Goal: Feedback & Contribution: Contribute content

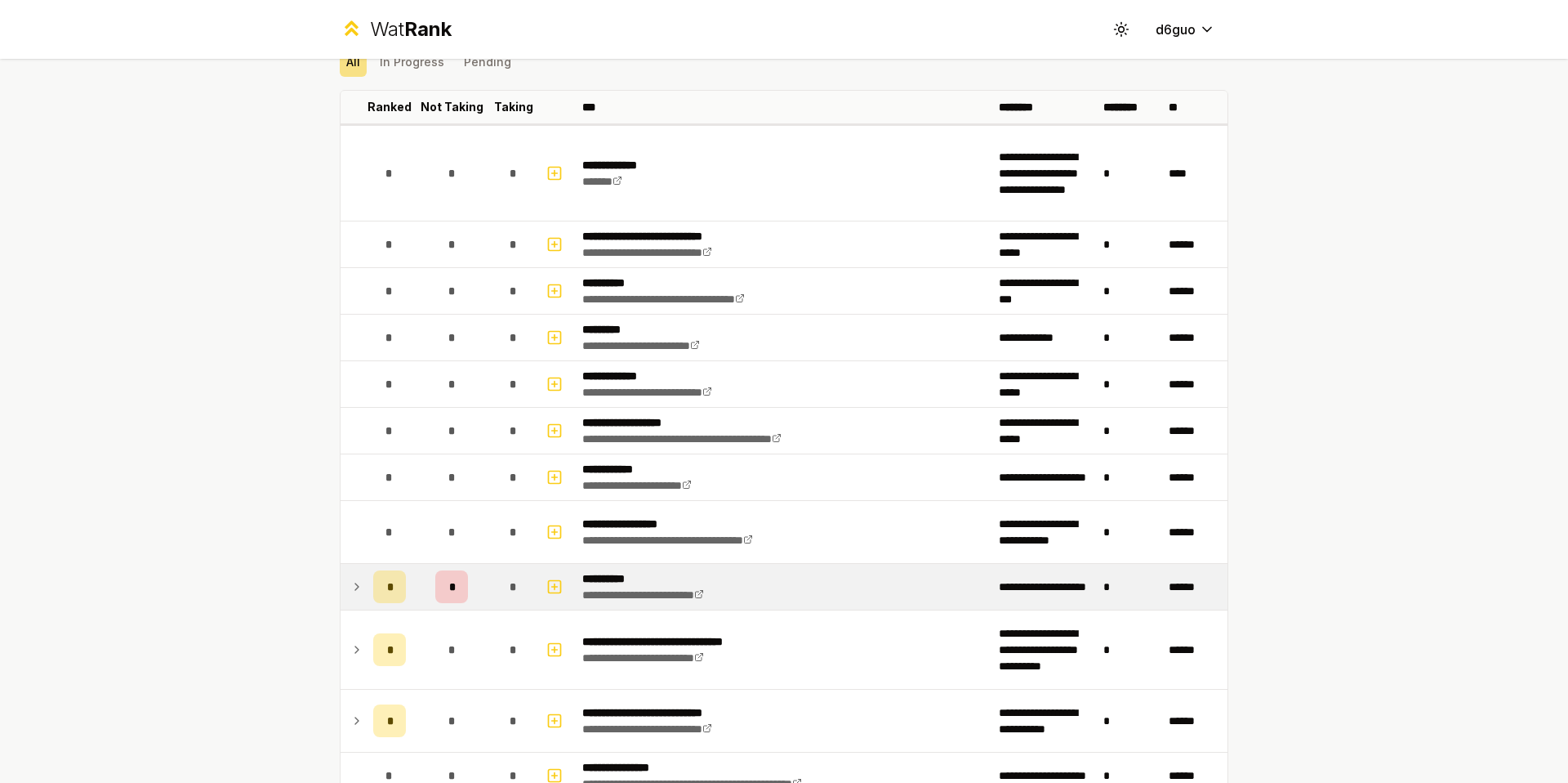
scroll to position [82, 0]
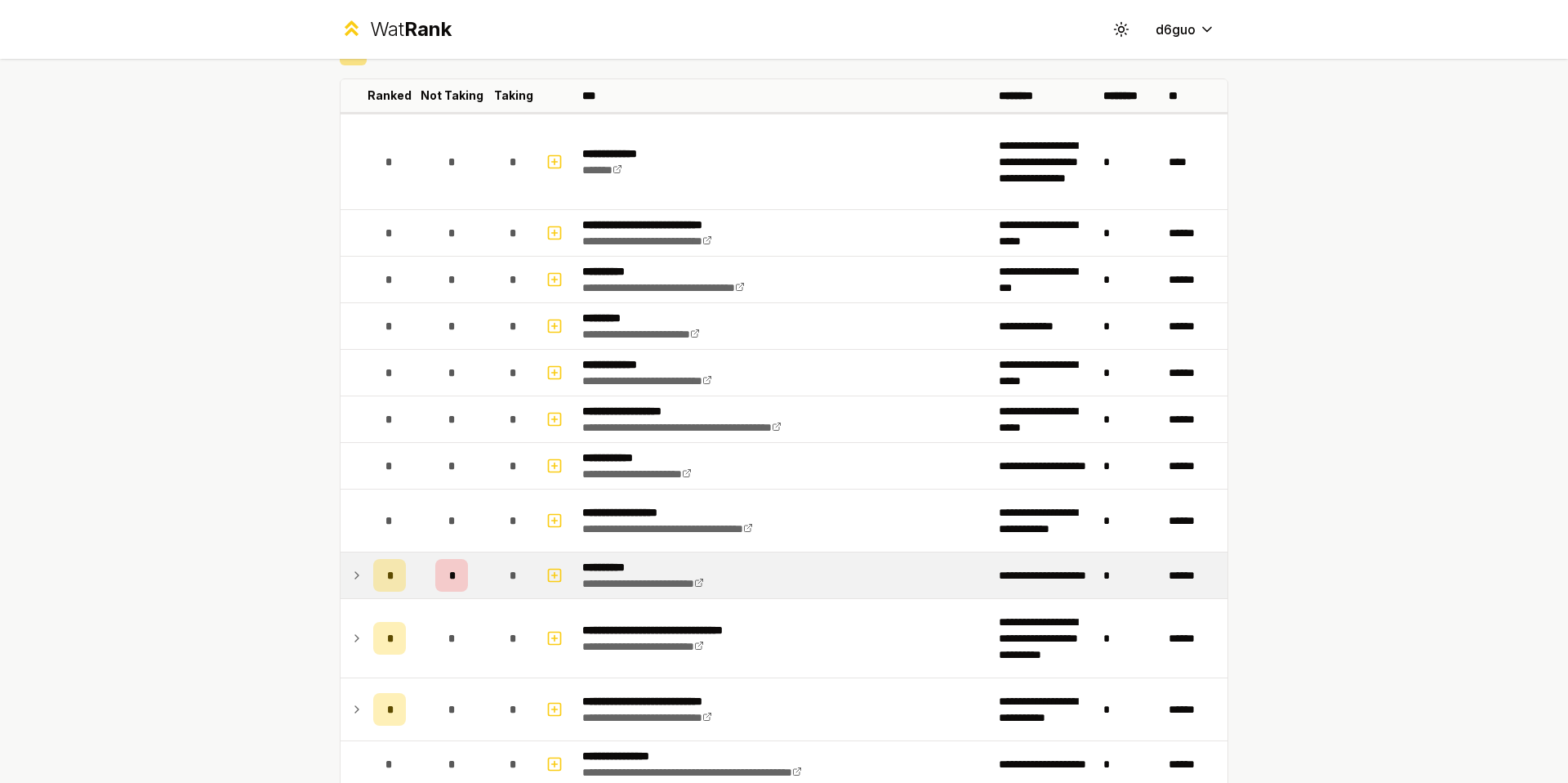
click at [449, 572] on span "*" at bounding box center [451, 574] width 5 height 17
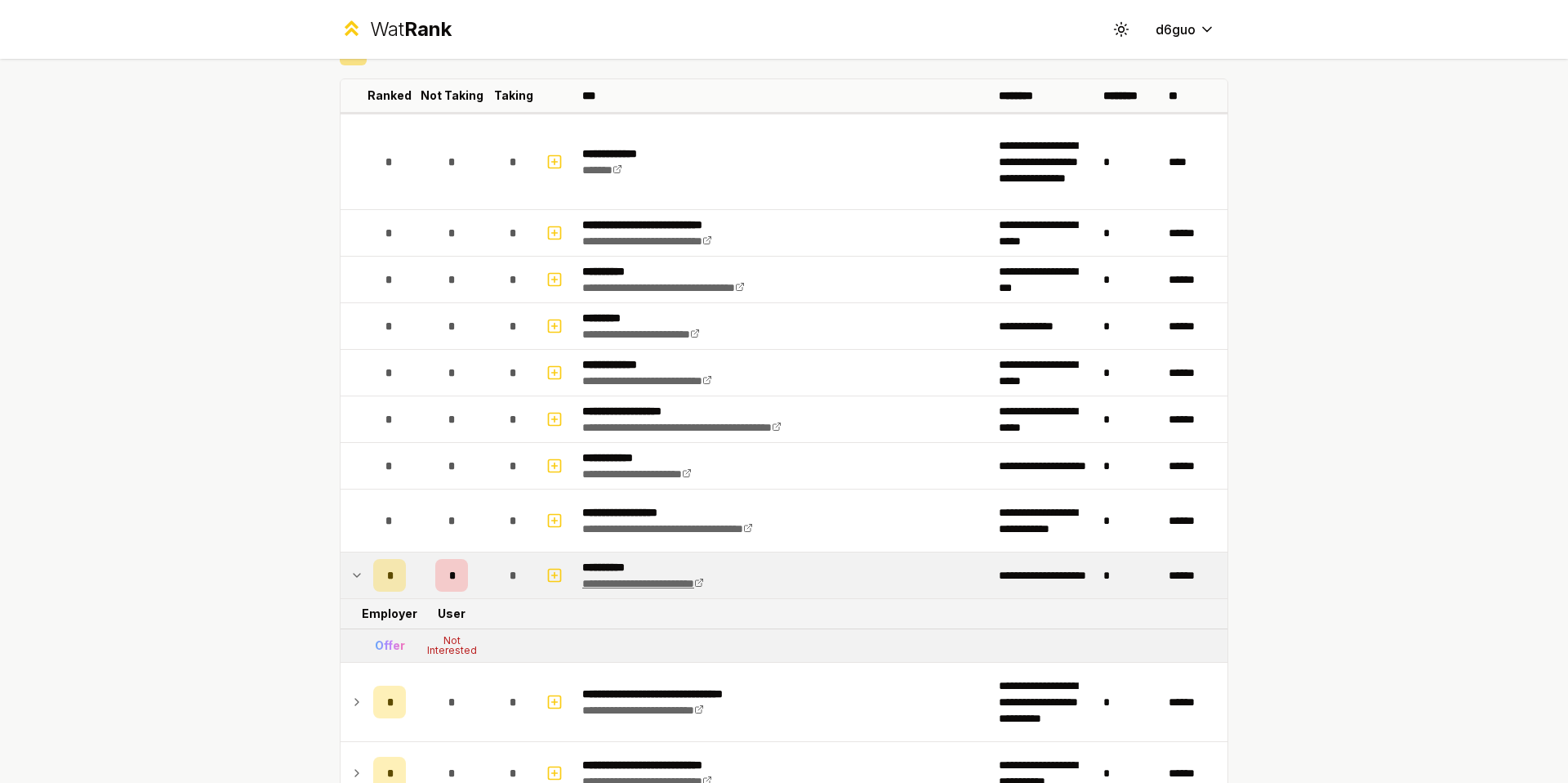
click at [611, 588] on link "**********" at bounding box center [643, 583] width 122 height 12
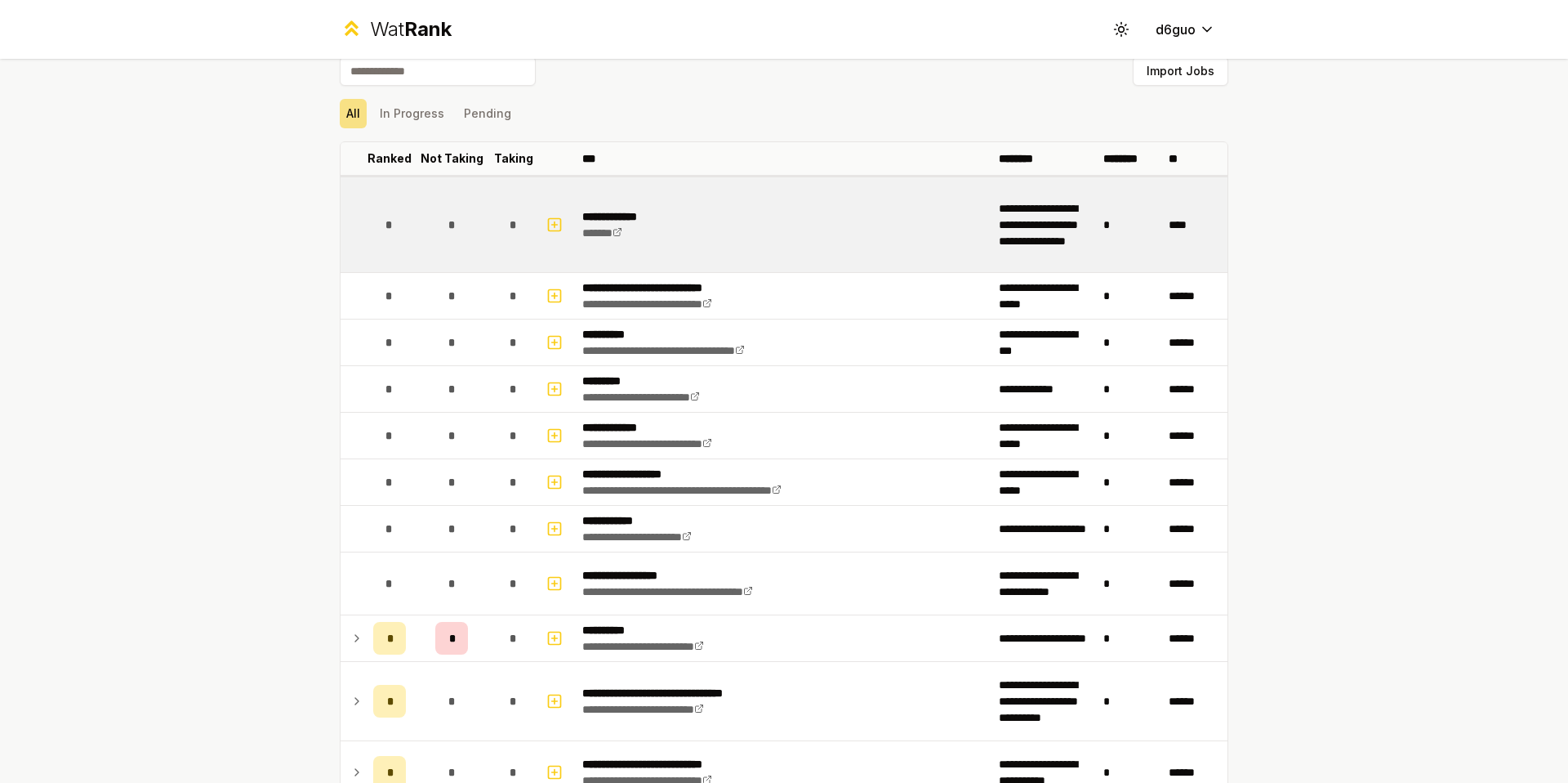
scroll to position [0, 0]
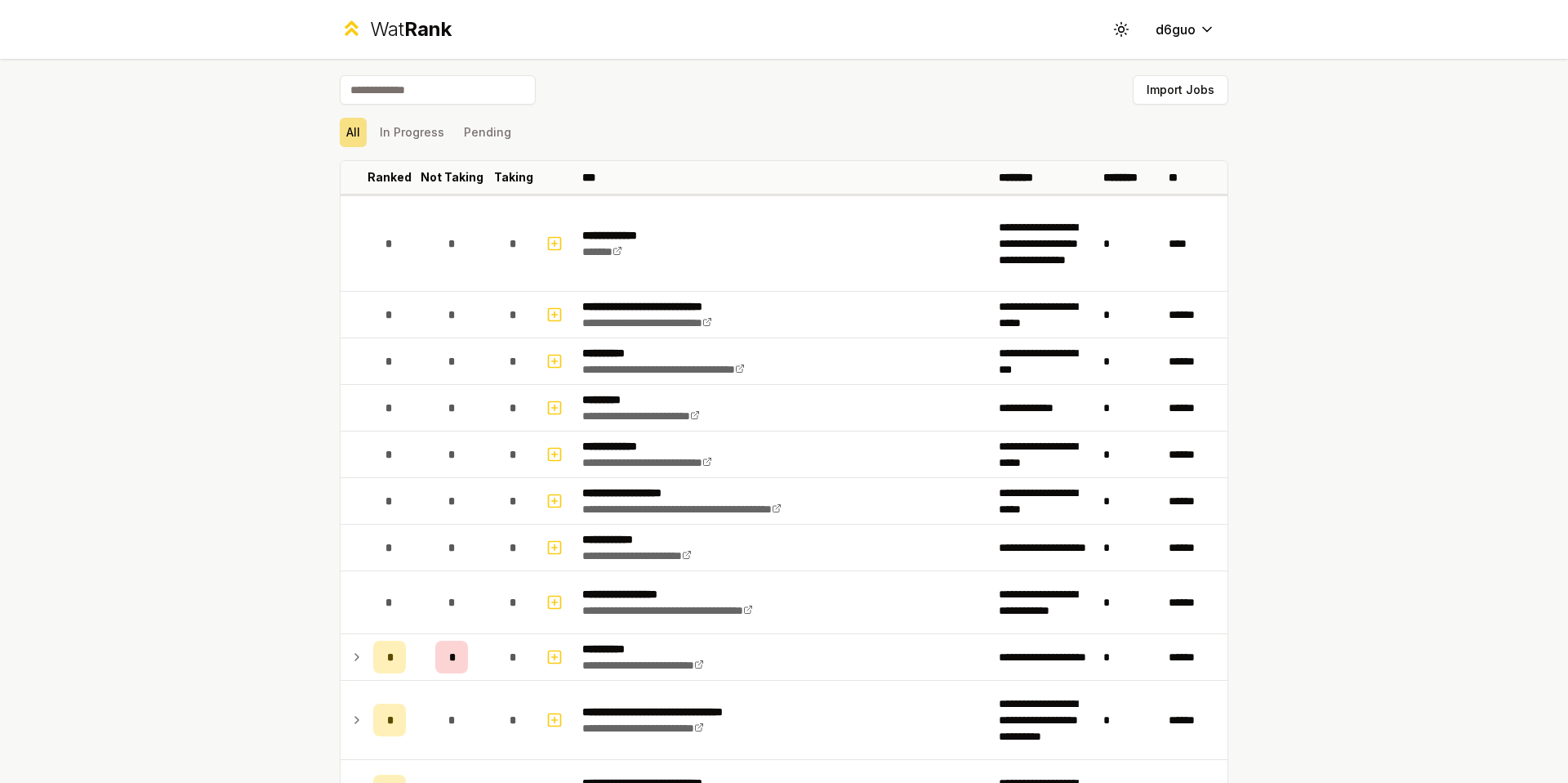
click at [734, 112] on div "All In Progress Pending" at bounding box center [784, 132] width 889 height 42
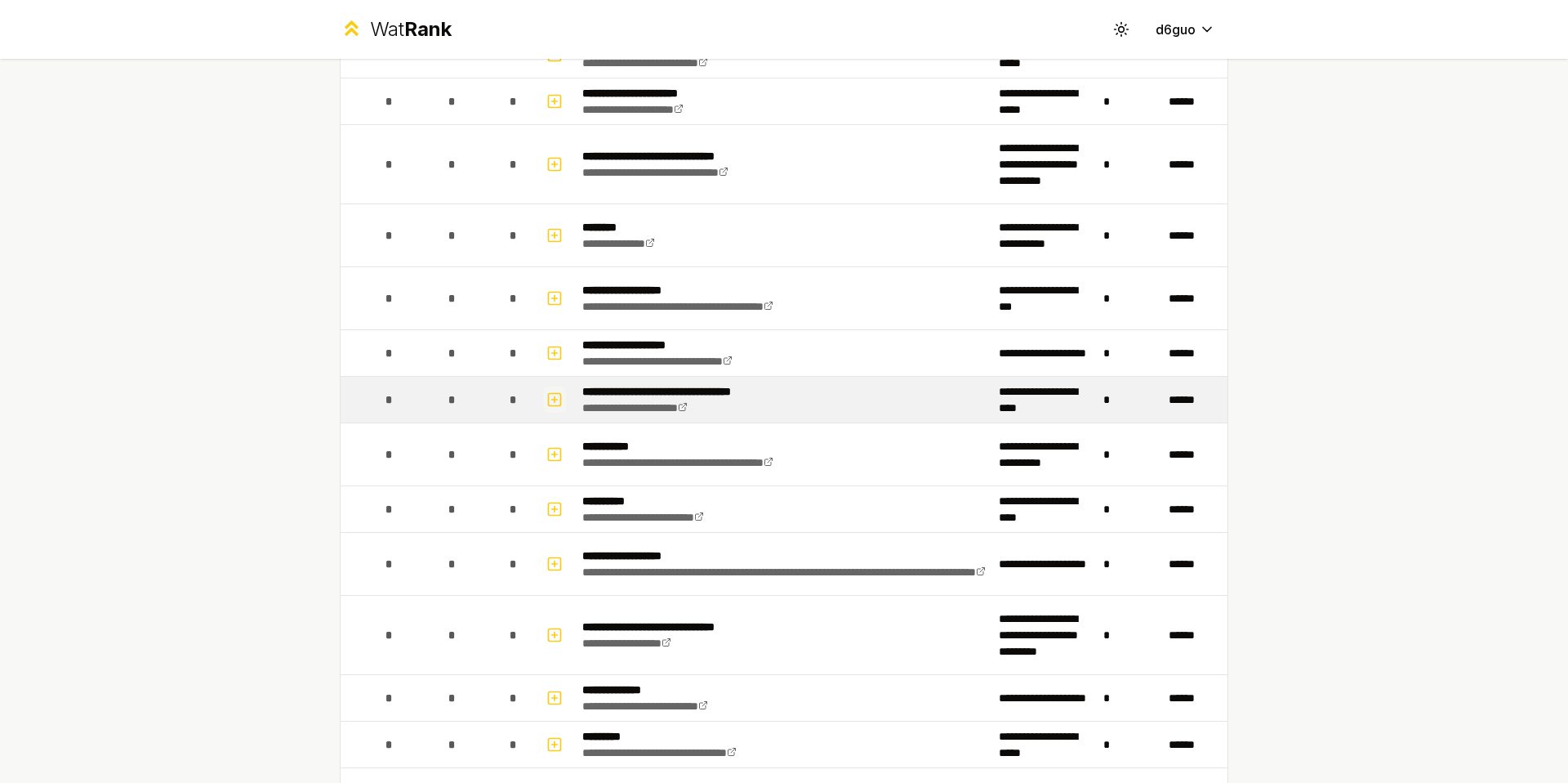
click at [548, 402] on icon "button" at bounding box center [554, 399] width 17 height 20
select select
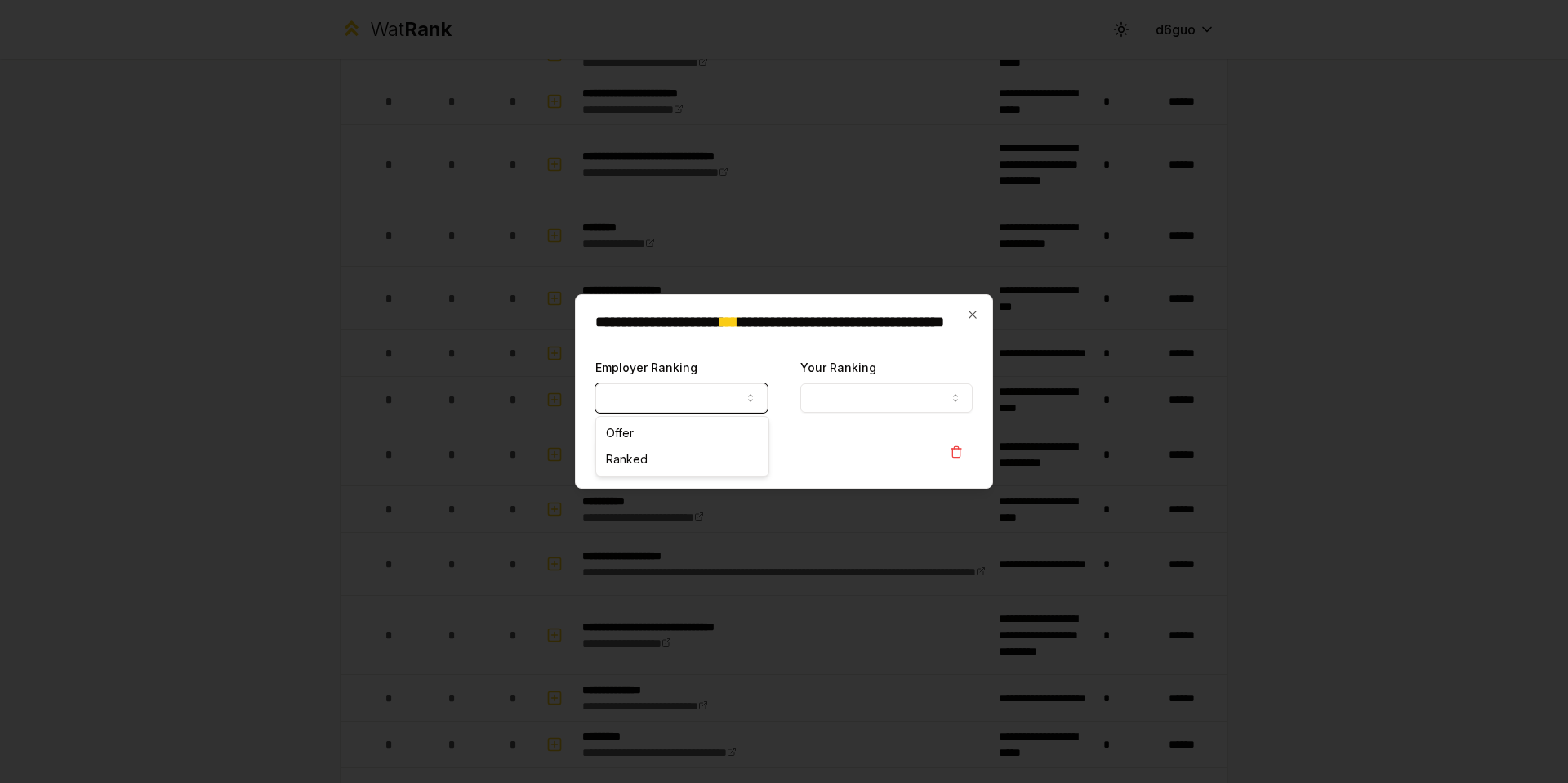
click at [681, 407] on button "Employer Ranking" at bounding box center [680, 398] width 172 height 30
select select "*****"
click at [971, 381] on div "**********" at bounding box center [886, 385] width 172 height 55
click at [865, 398] on button "Your Ranking" at bounding box center [886, 398] width 172 height 30
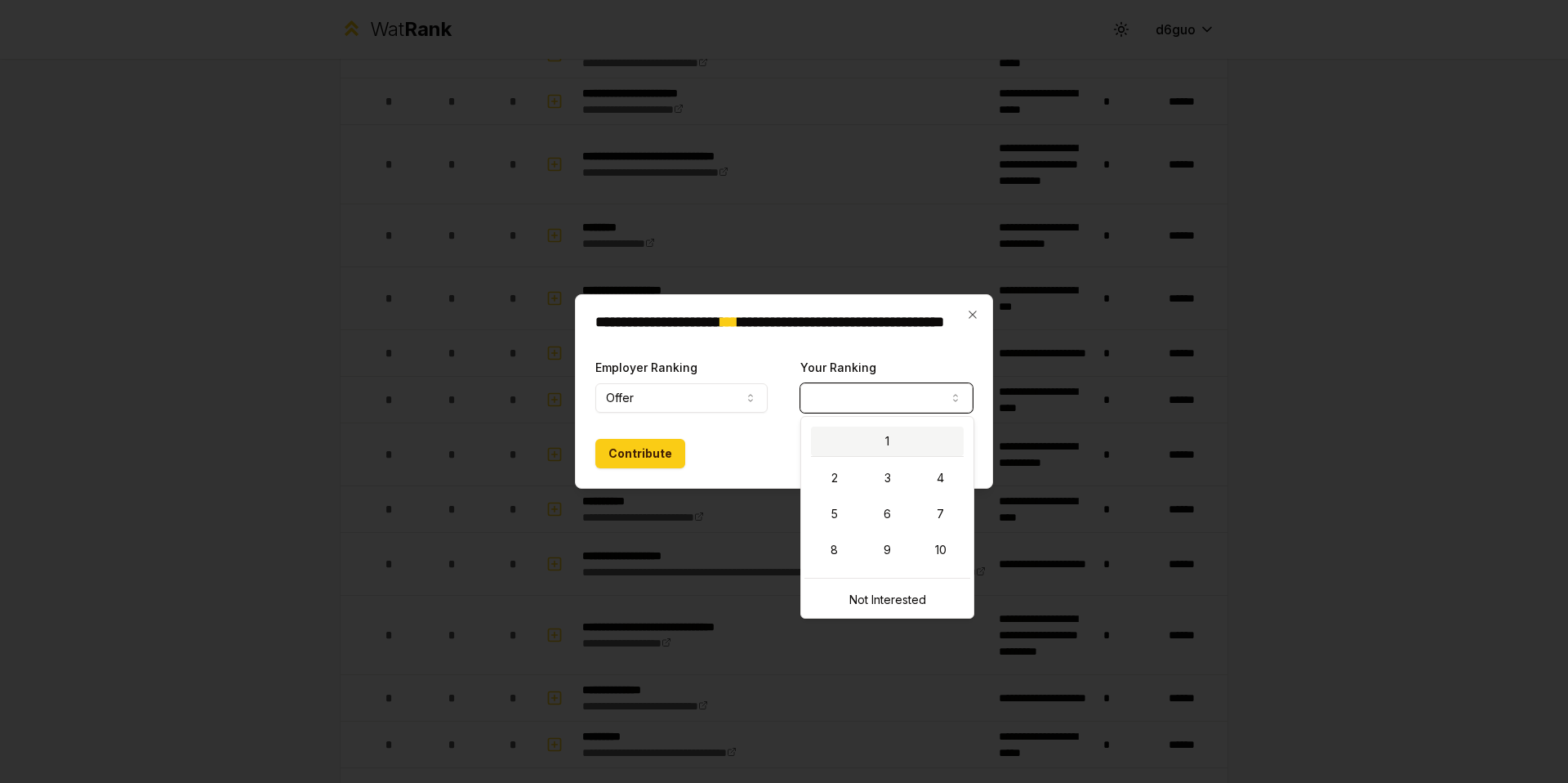
select select "*"
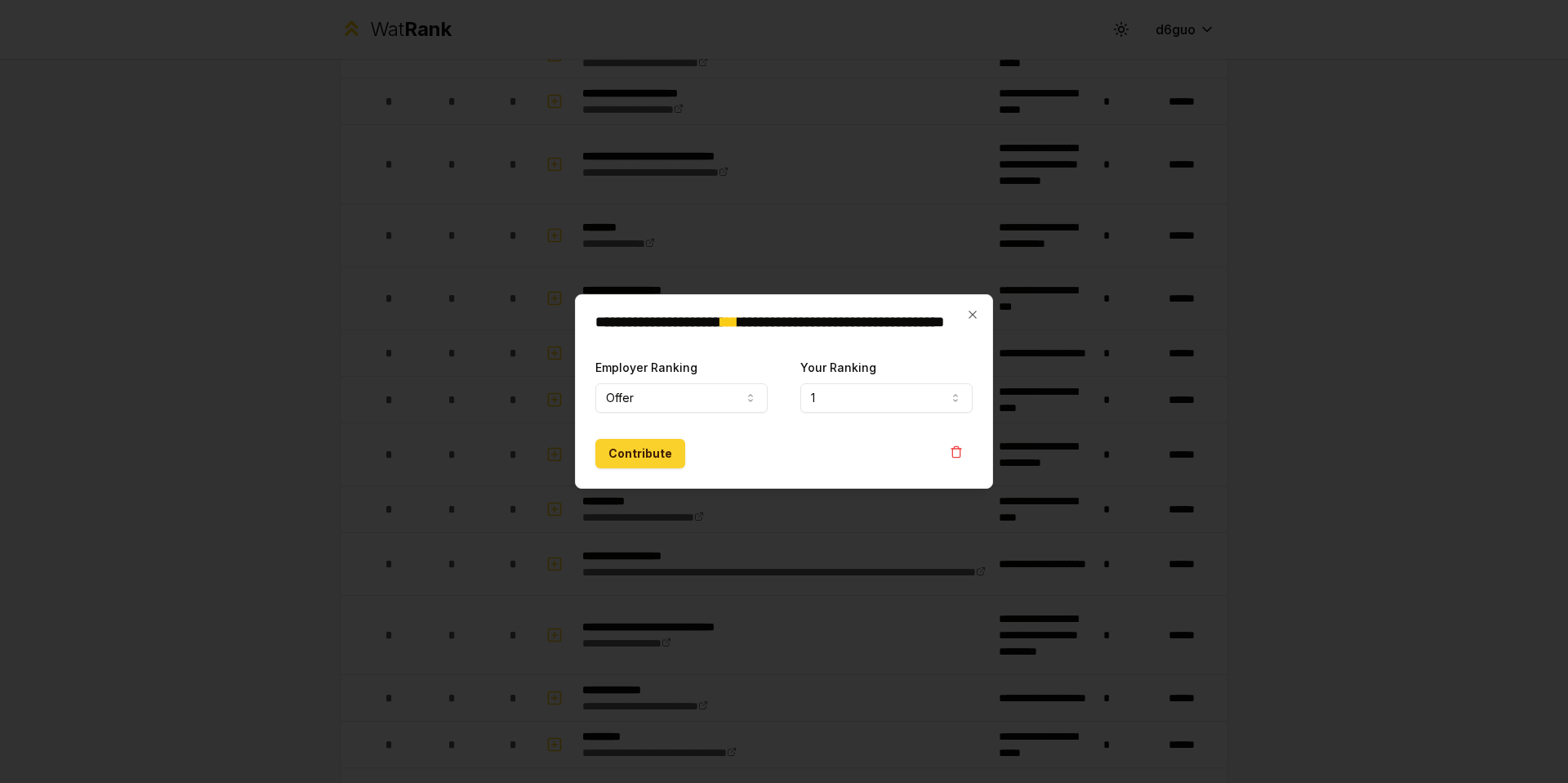
click at [652, 454] on button "Contribute" at bounding box center [639, 453] width 89 height 30
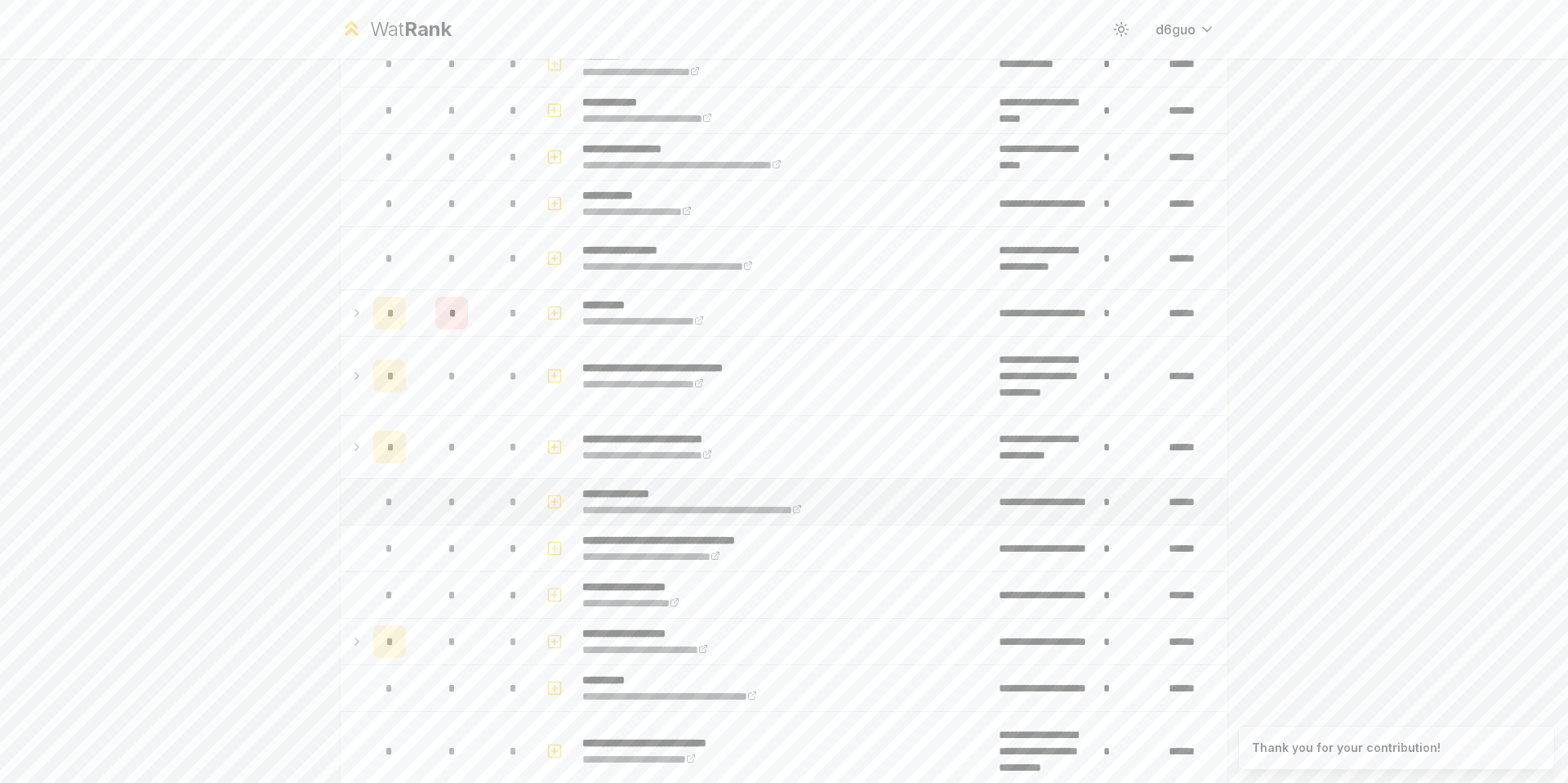
scroll to position [0, 0]
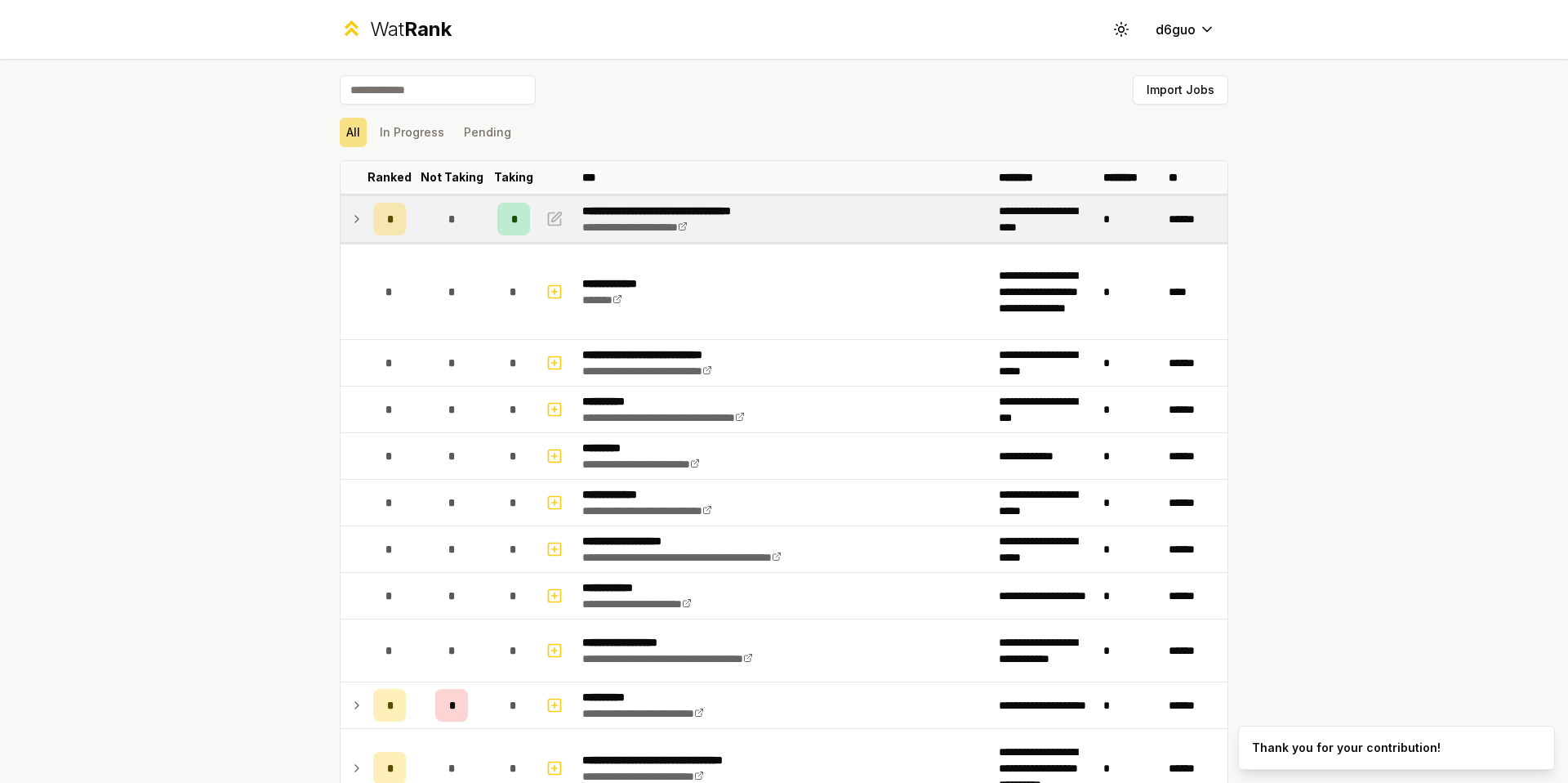
click at [367, 221] on td "*" at bounding box center [389, 218] width 46 height 46
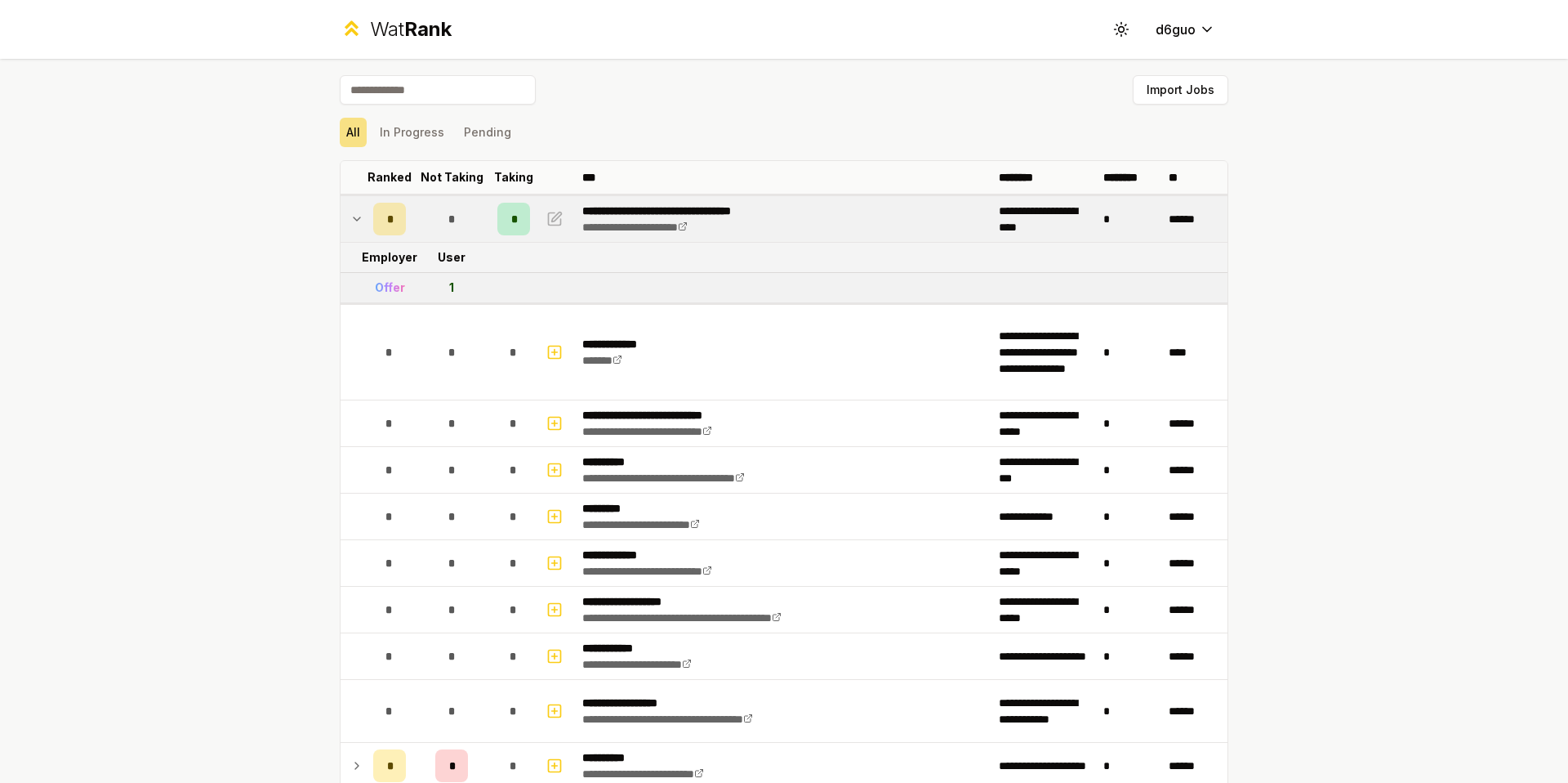
click at [386, 287] on div "Offer" at bounding box center [389, 287] width 30 height 17
click at [367, 224] on td "*" at bounding box center [389, 218] width 46 height 46
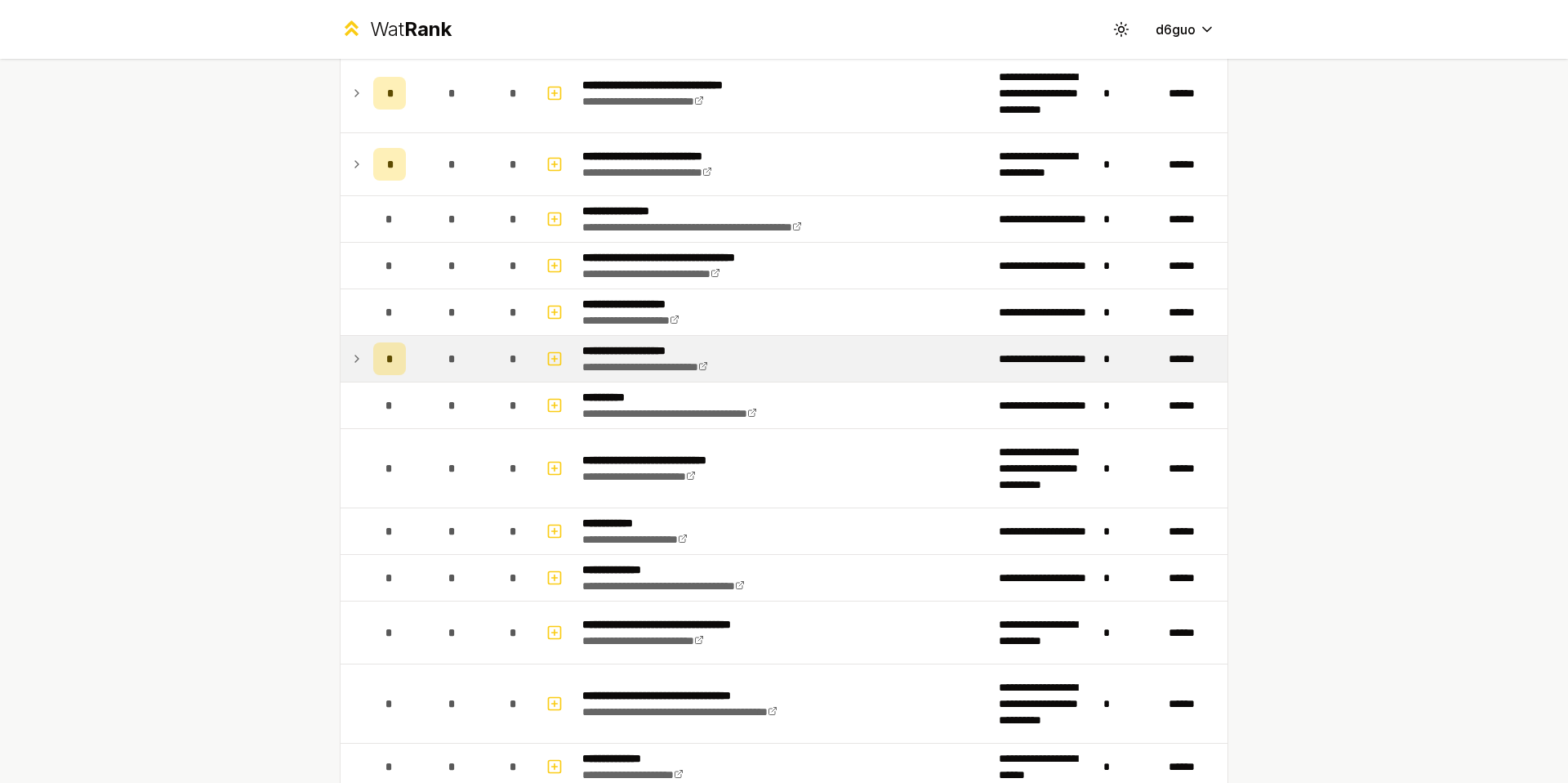
scroll to position [673, 0]
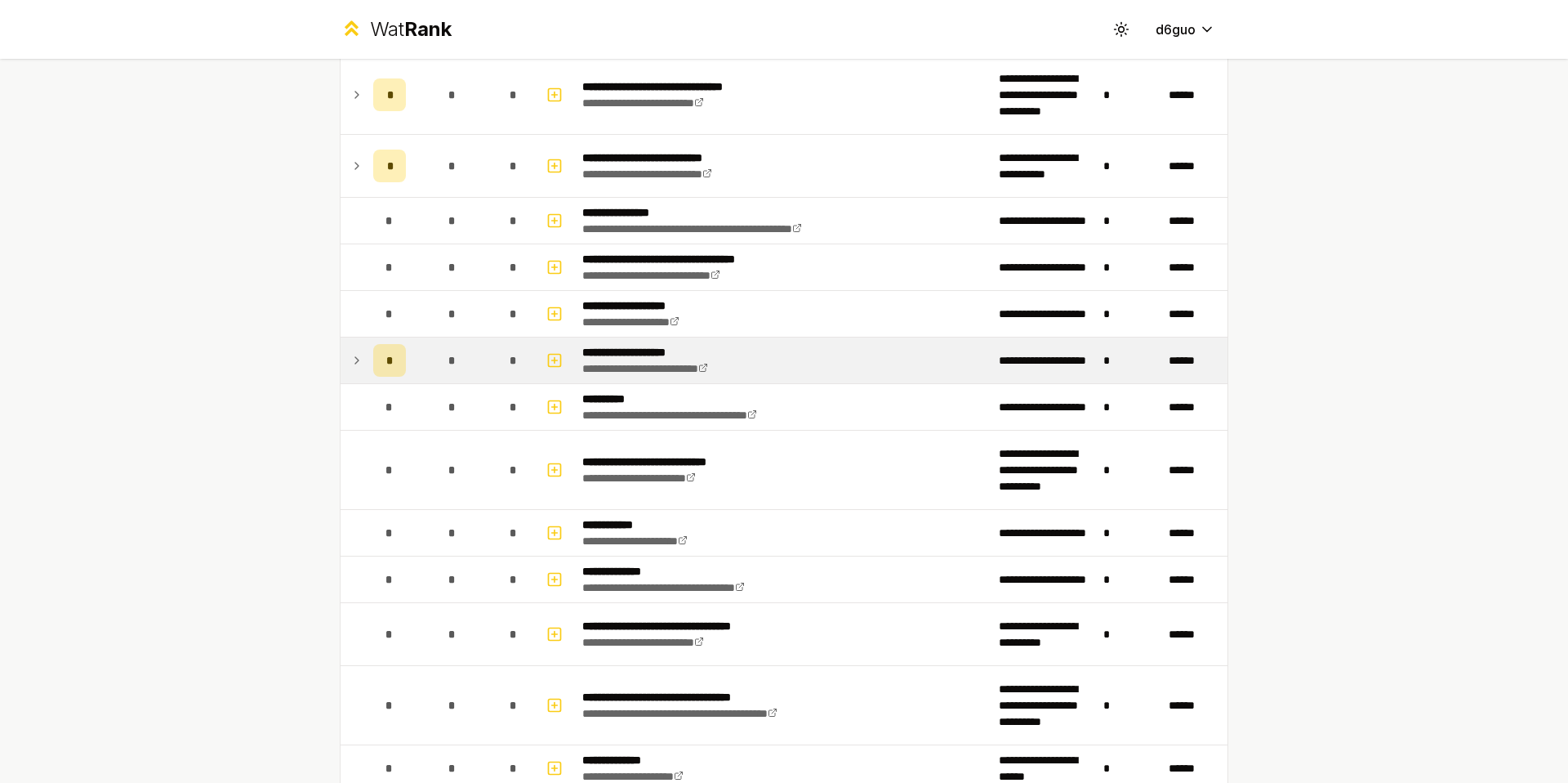
click at [350, 364] on icon at bounding box center [356, 360] width 13 height 20
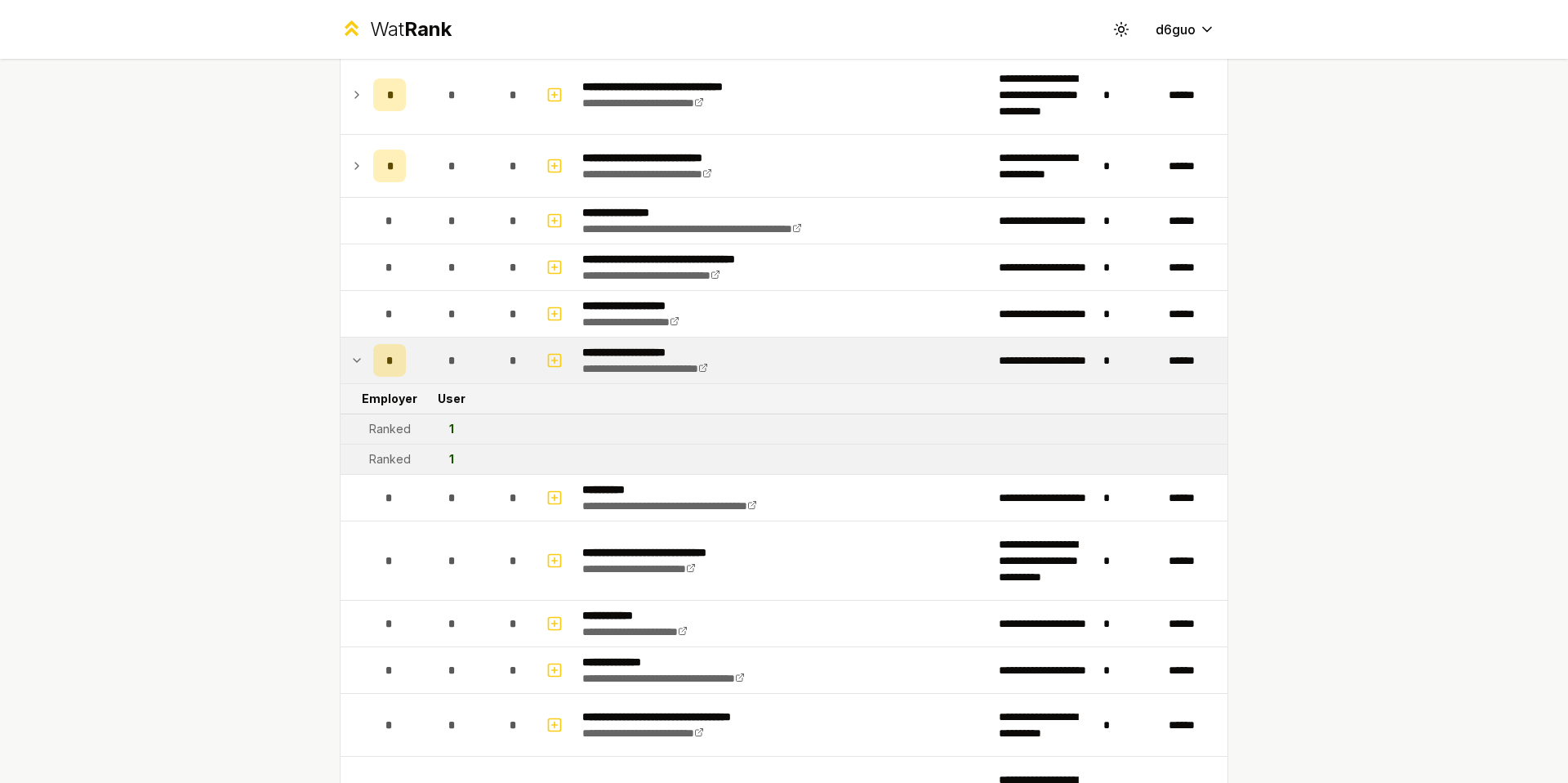
click at [350, 362] on icon at bounding box center [356, 360] width 13 height 20
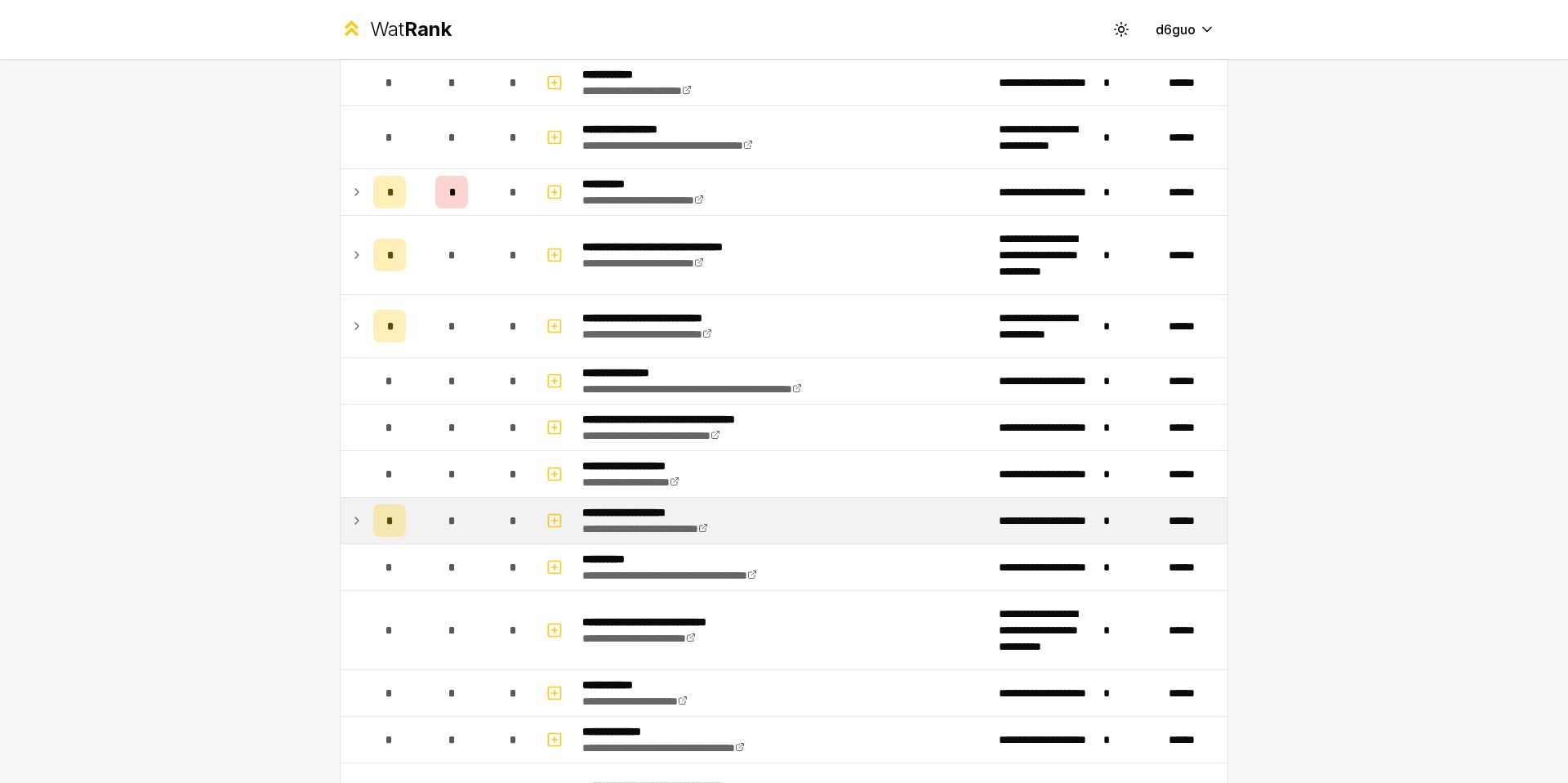
scroll to position [497, 0]
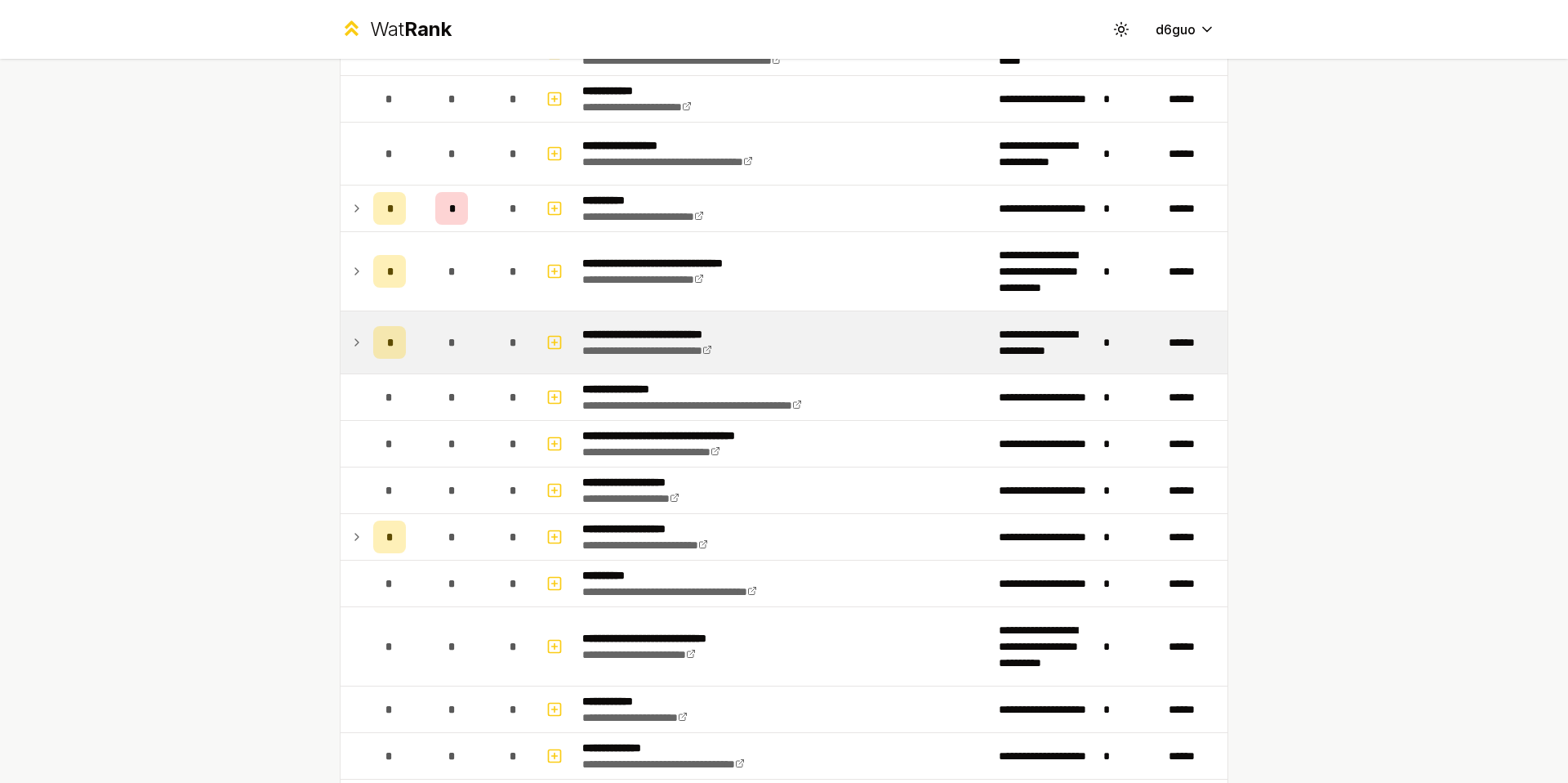
click at [350, 345] on icon at bounding box center [356, 342] width 13 height 20
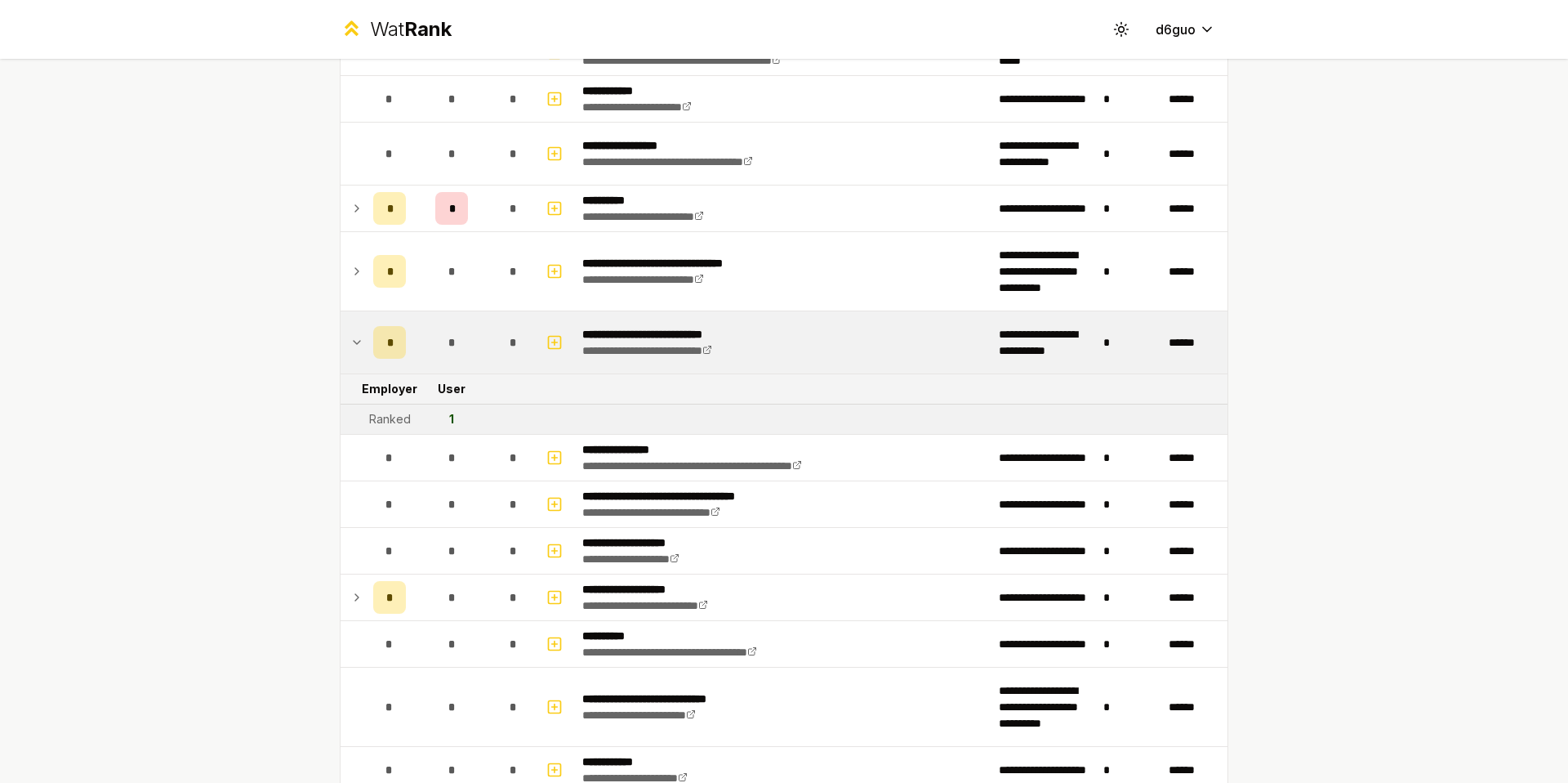
click at [350, 345] on icon at bounding box center [356, 342] width 13 height 20
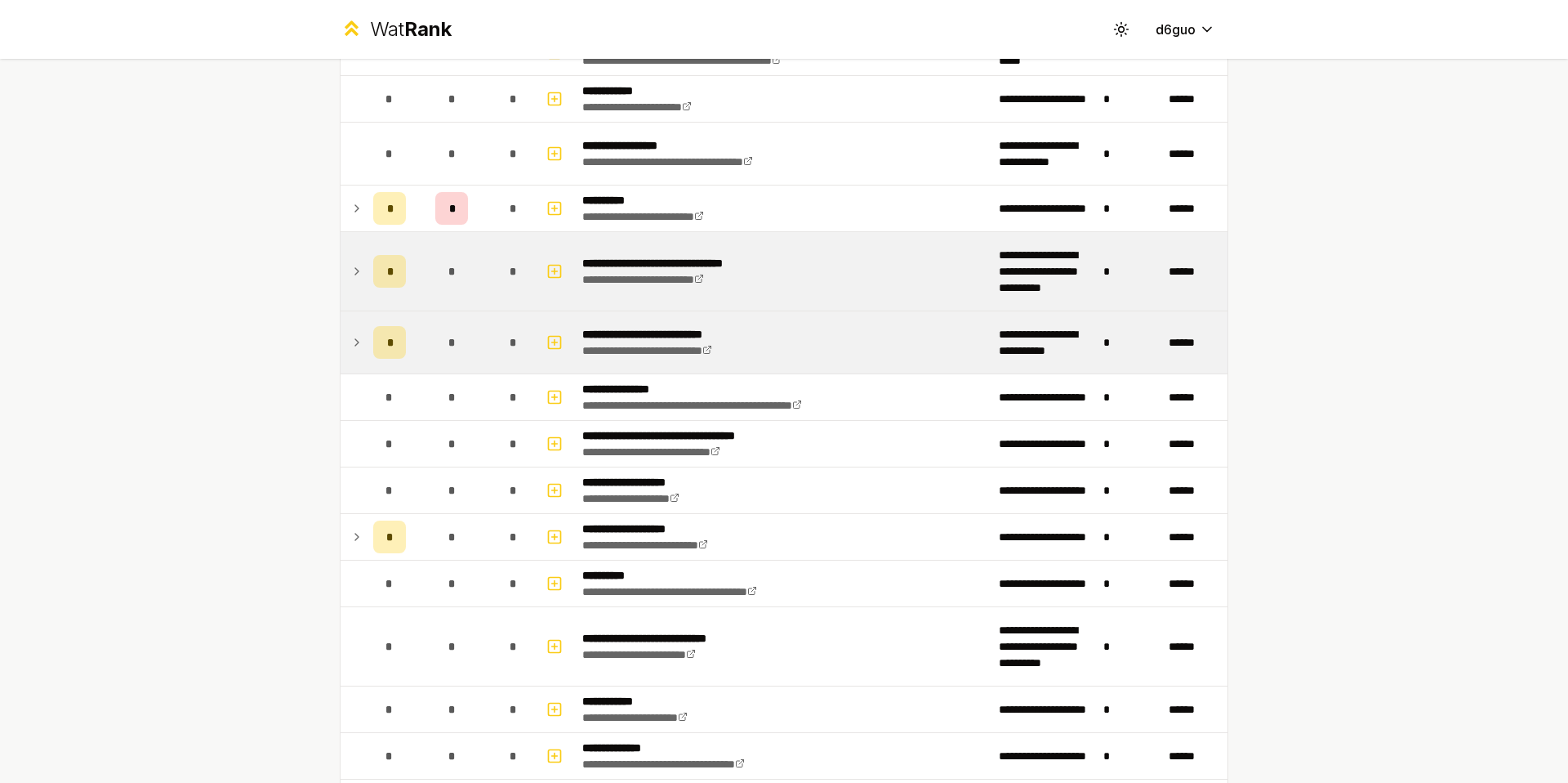
click at [349, 297] on td at bounding box center [353, 271] width 27 height 79
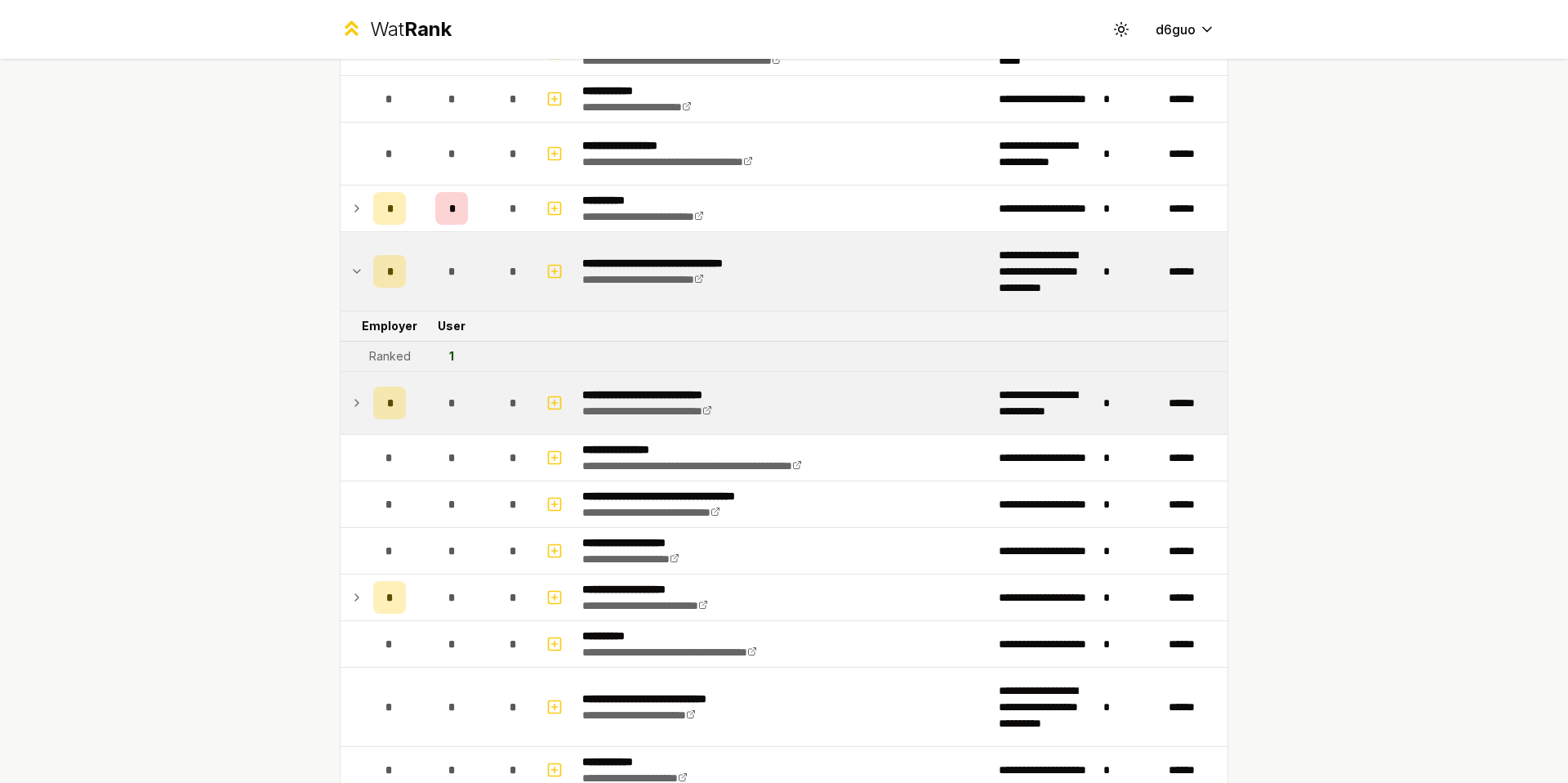
click at [350, 277] on icon at bounding box center [356, 271] width 13 height 20
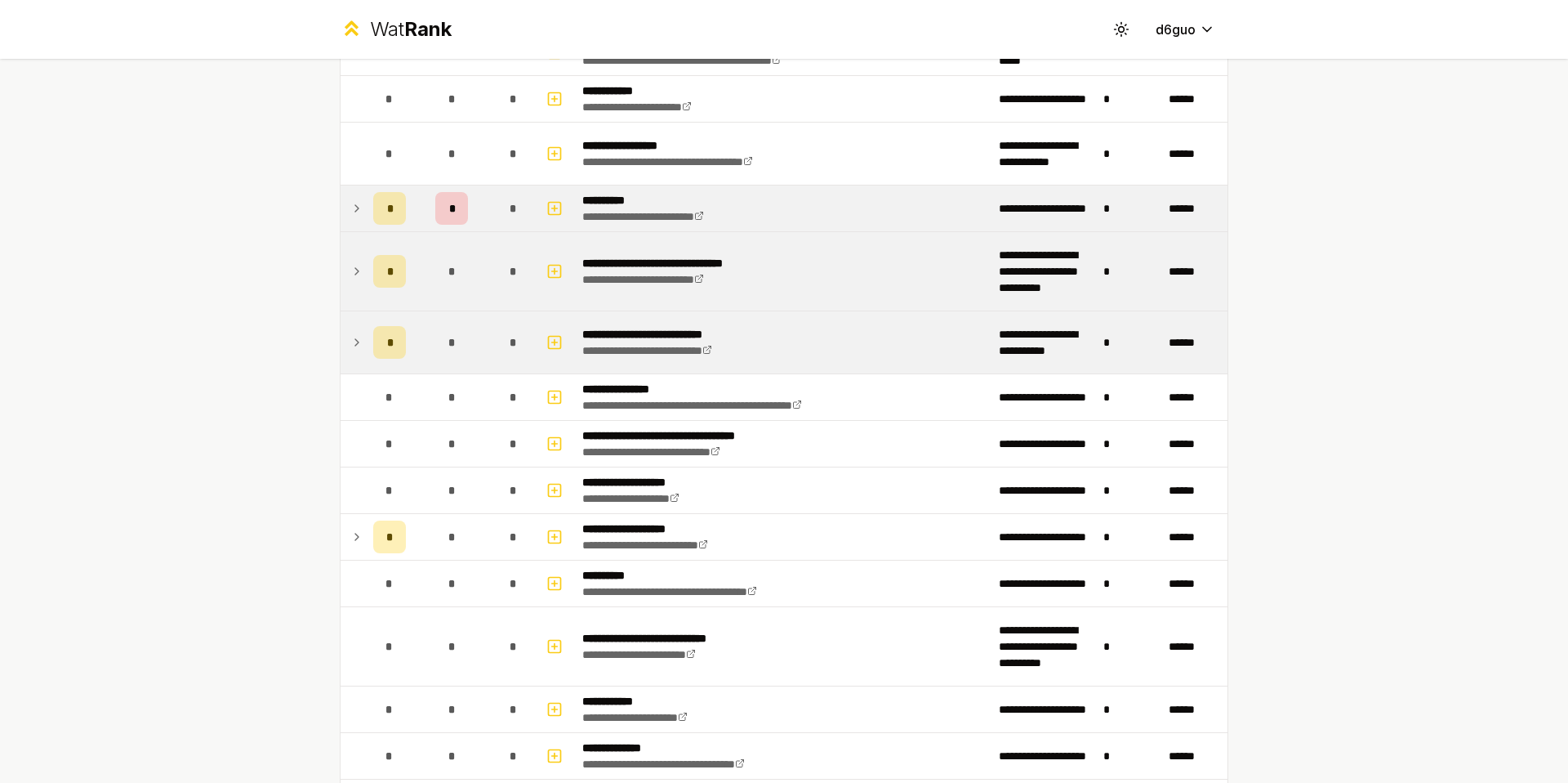
click at [359, 213] on td at bounding box center [353, 209] width 27 height 46
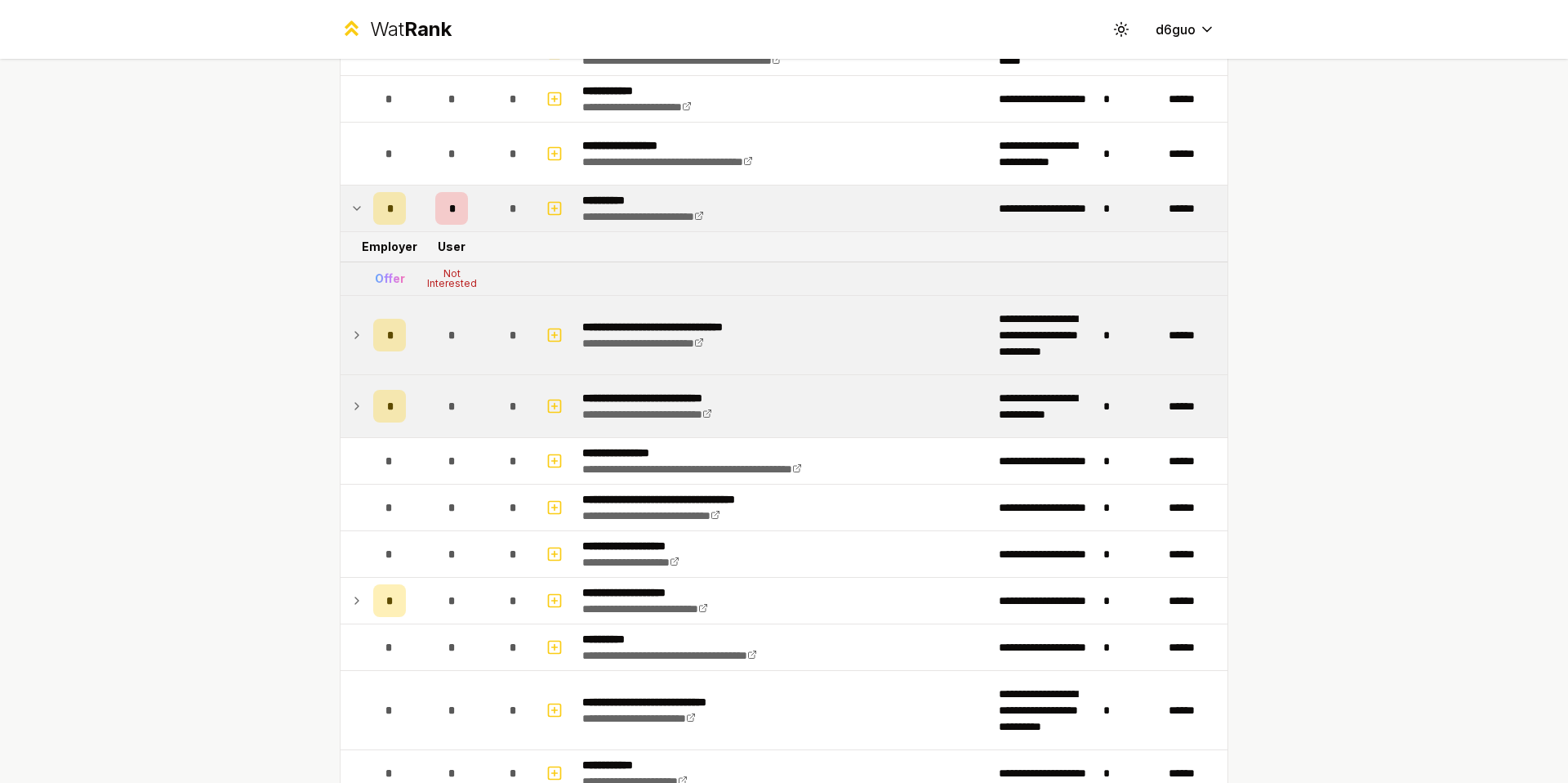
click at [354, 208] on icon at bounding box center [356, 209] width 13 height 20
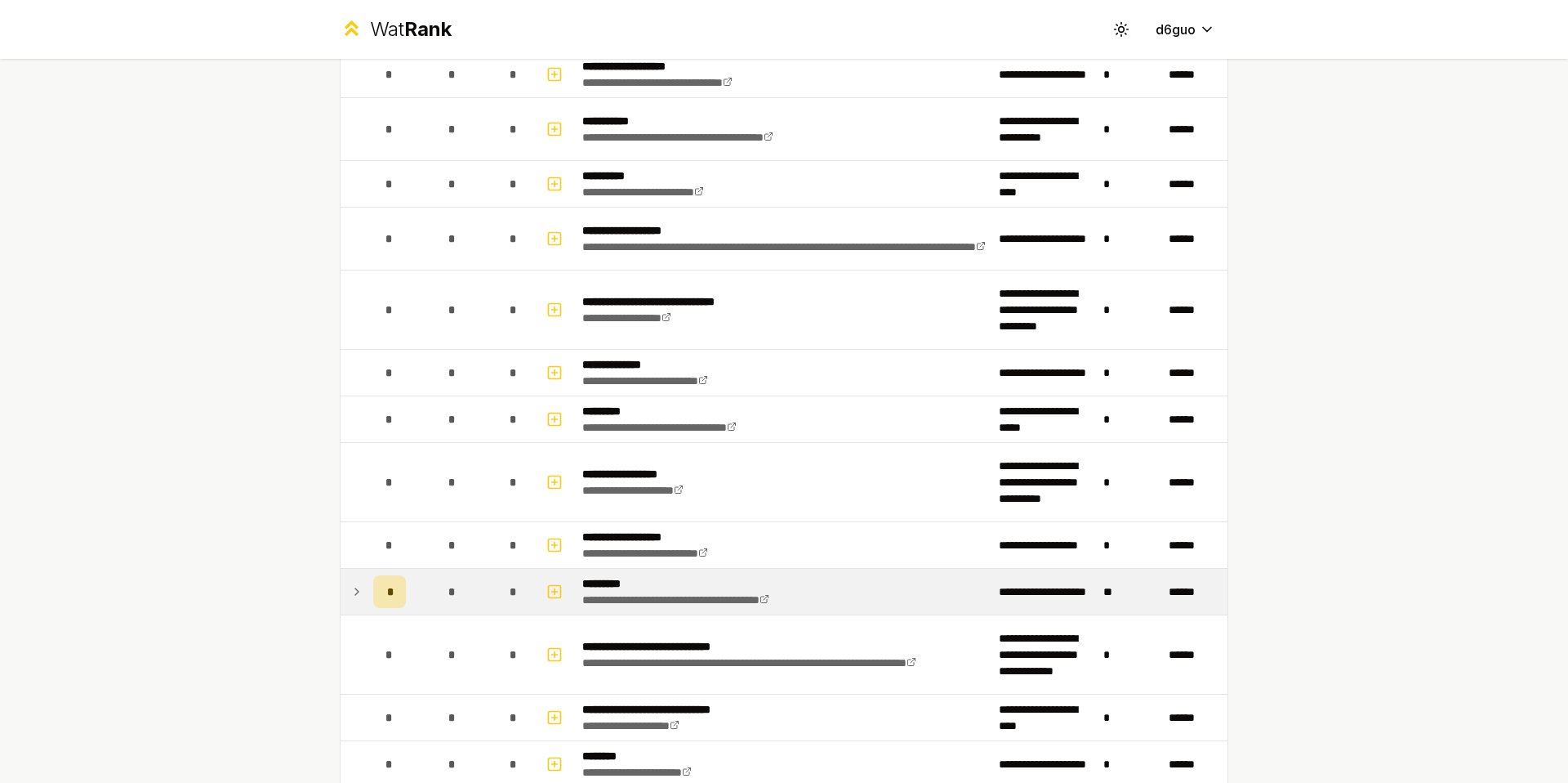
scroll to position [2151, 0]
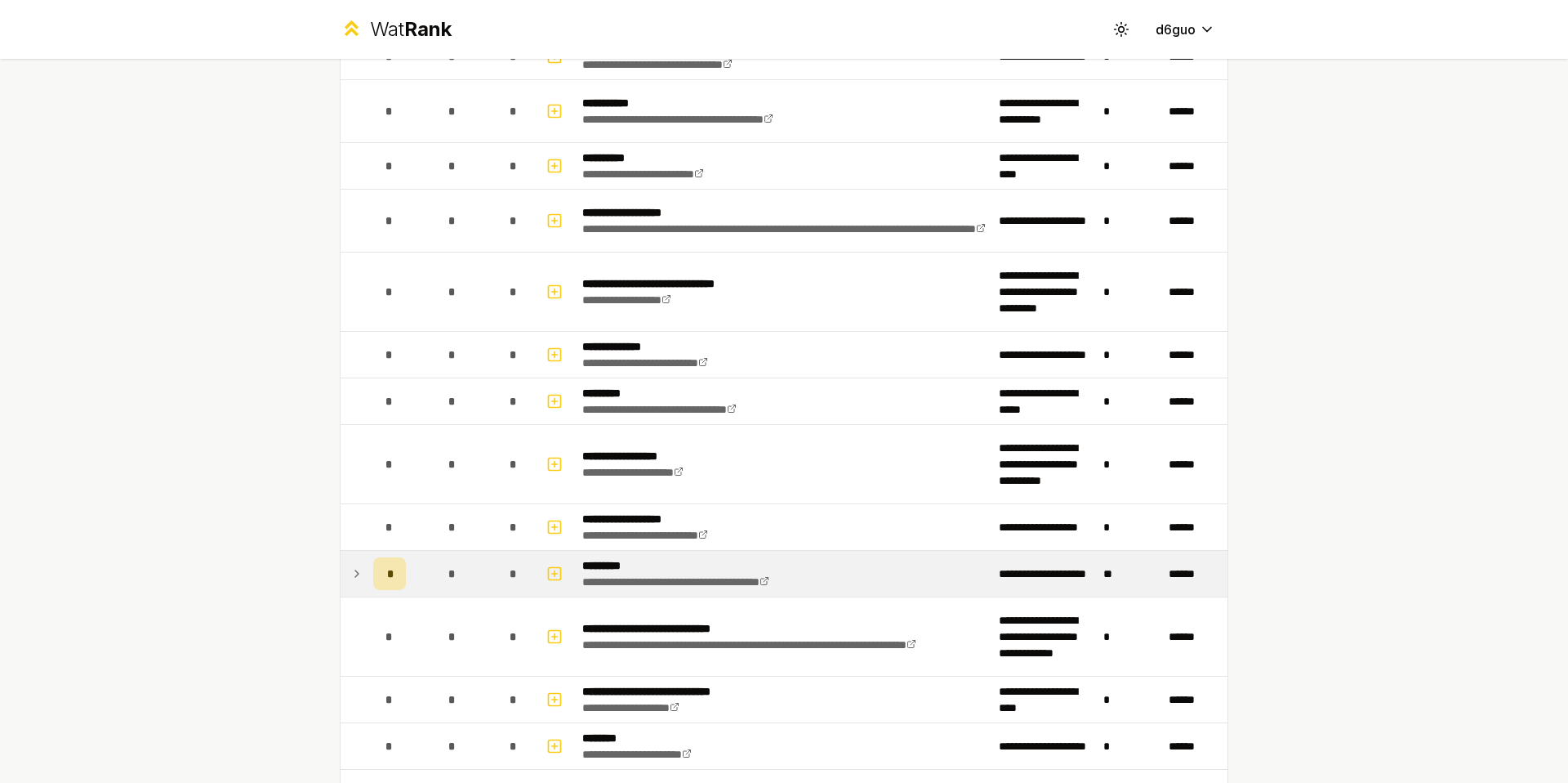
click at [356, 581] on icon at bounding box center [356, 573] width 13 height 20
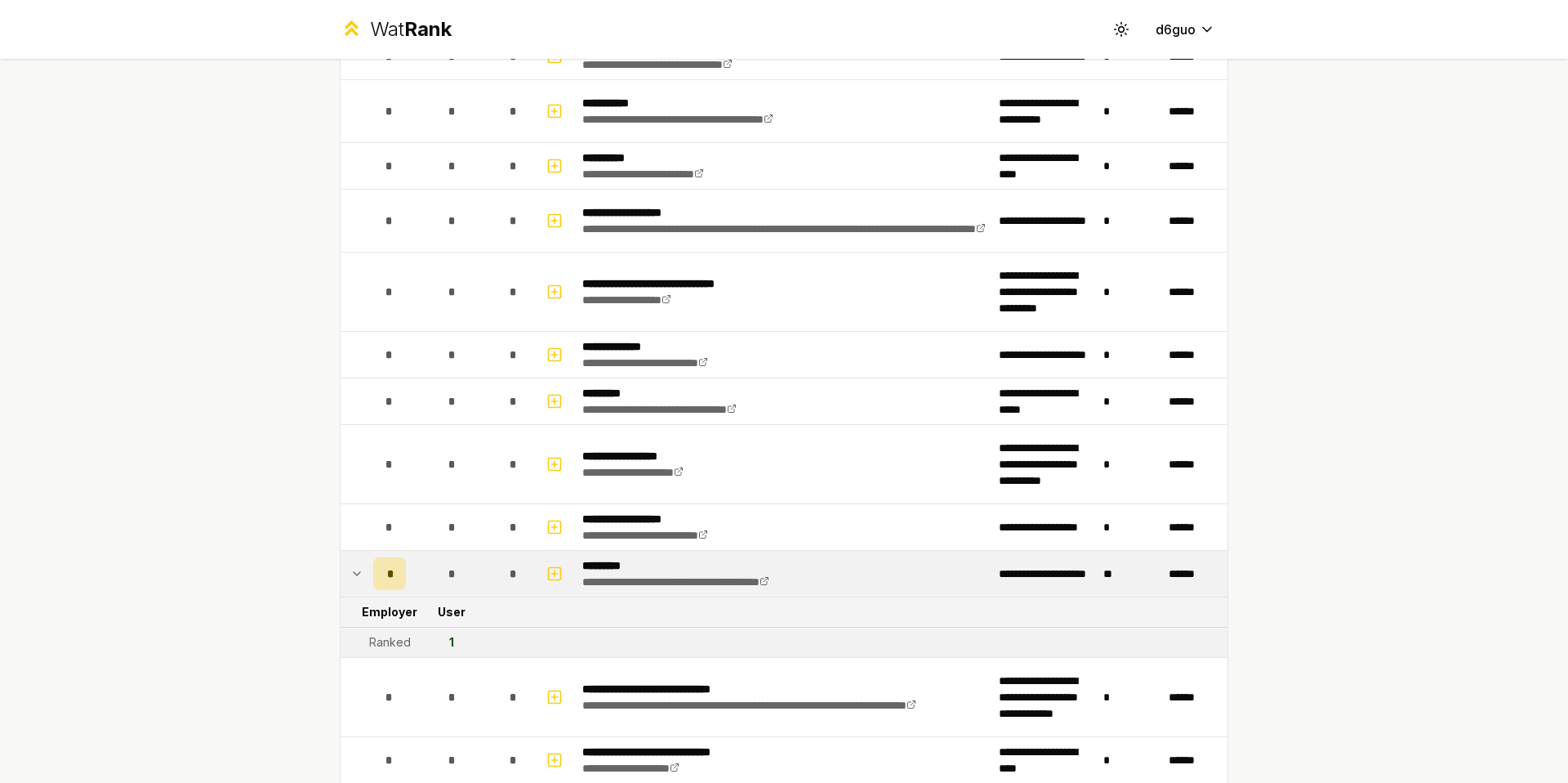
click at [356, 581] on icon at bounding box center [356, 573] width 13 height 20
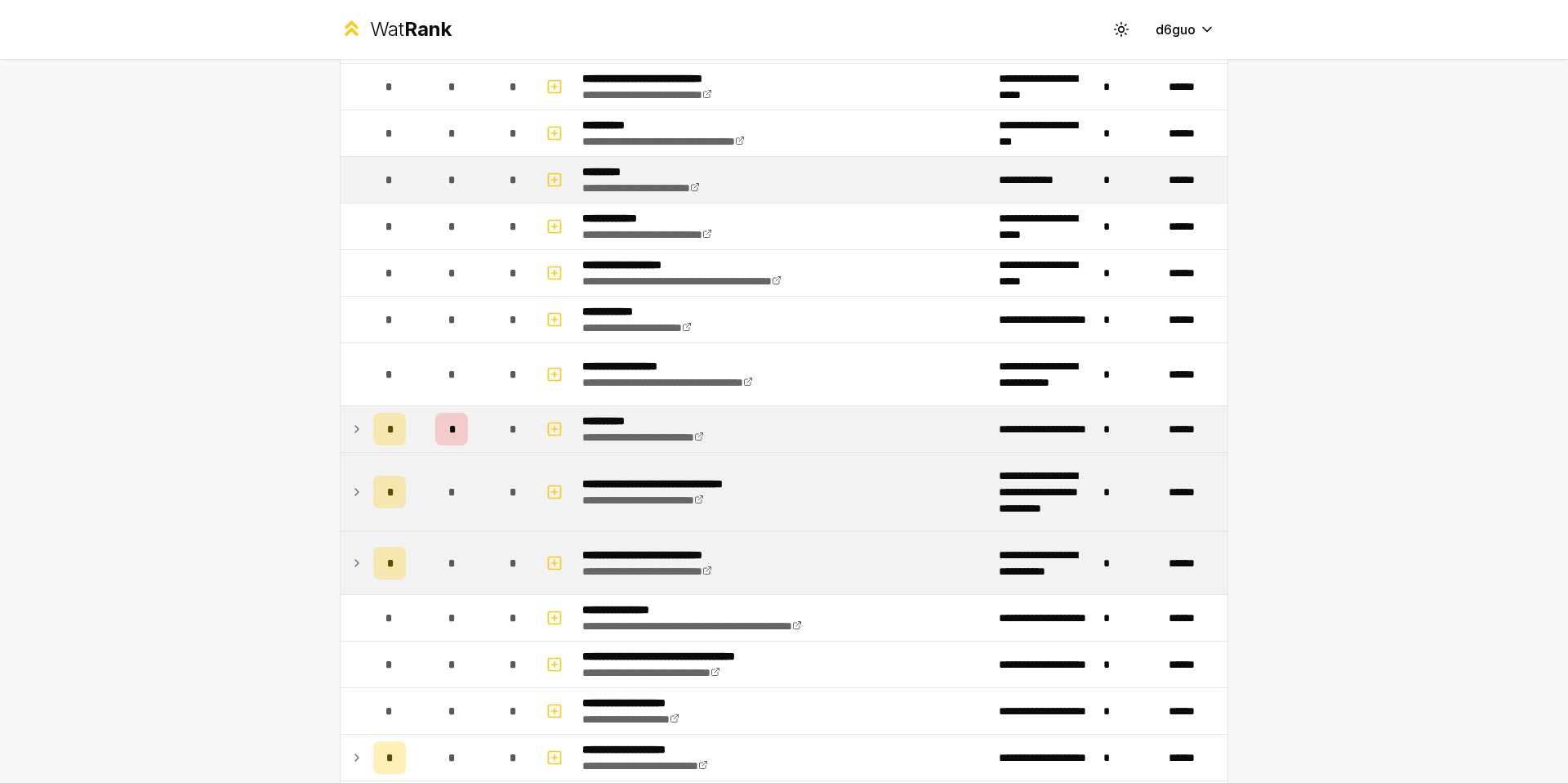
scroll to position [853, 0]
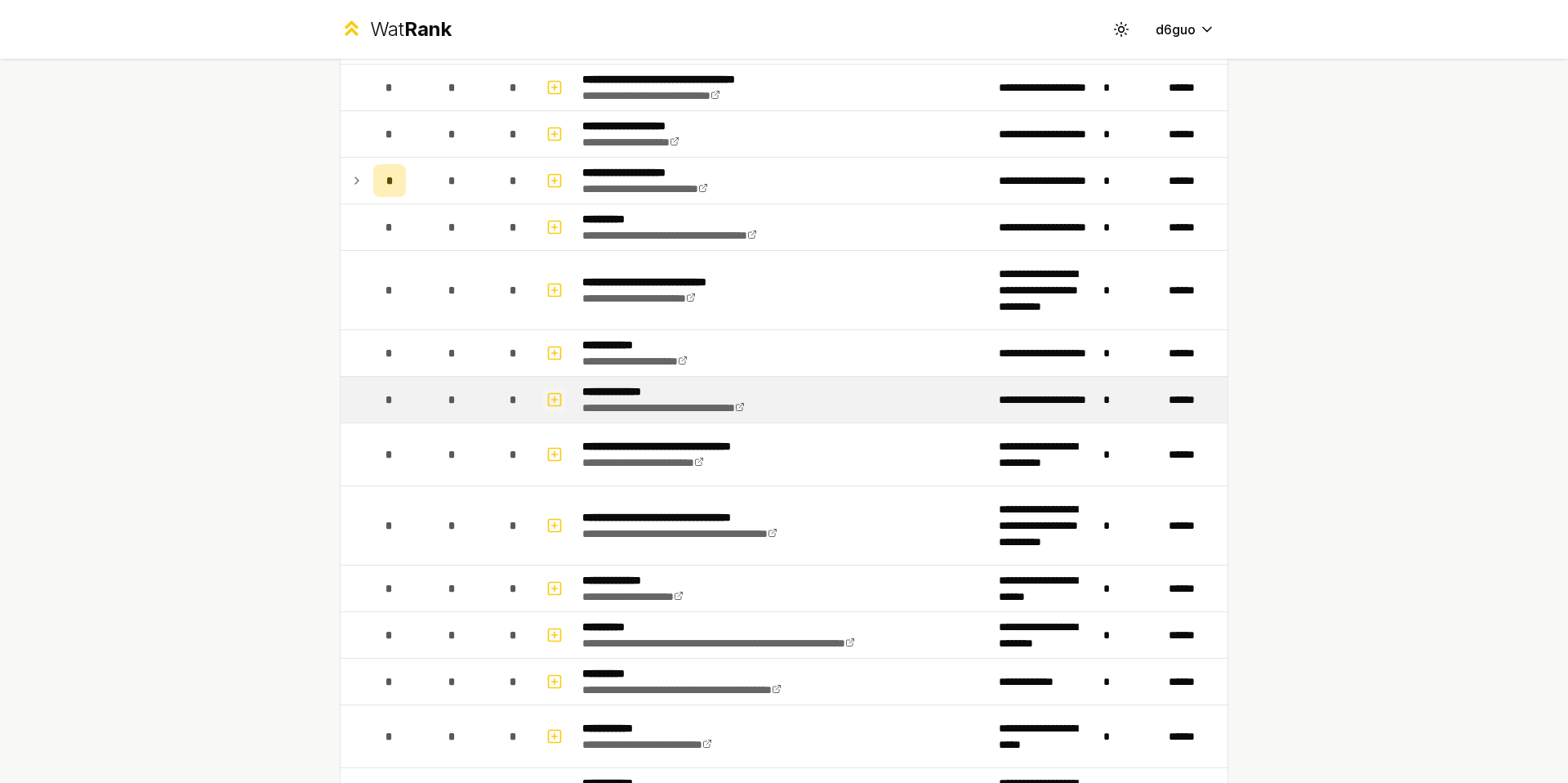
click at [550, 390] on icon "button" at bounding box center [554, 399] width 17 height 20
select select
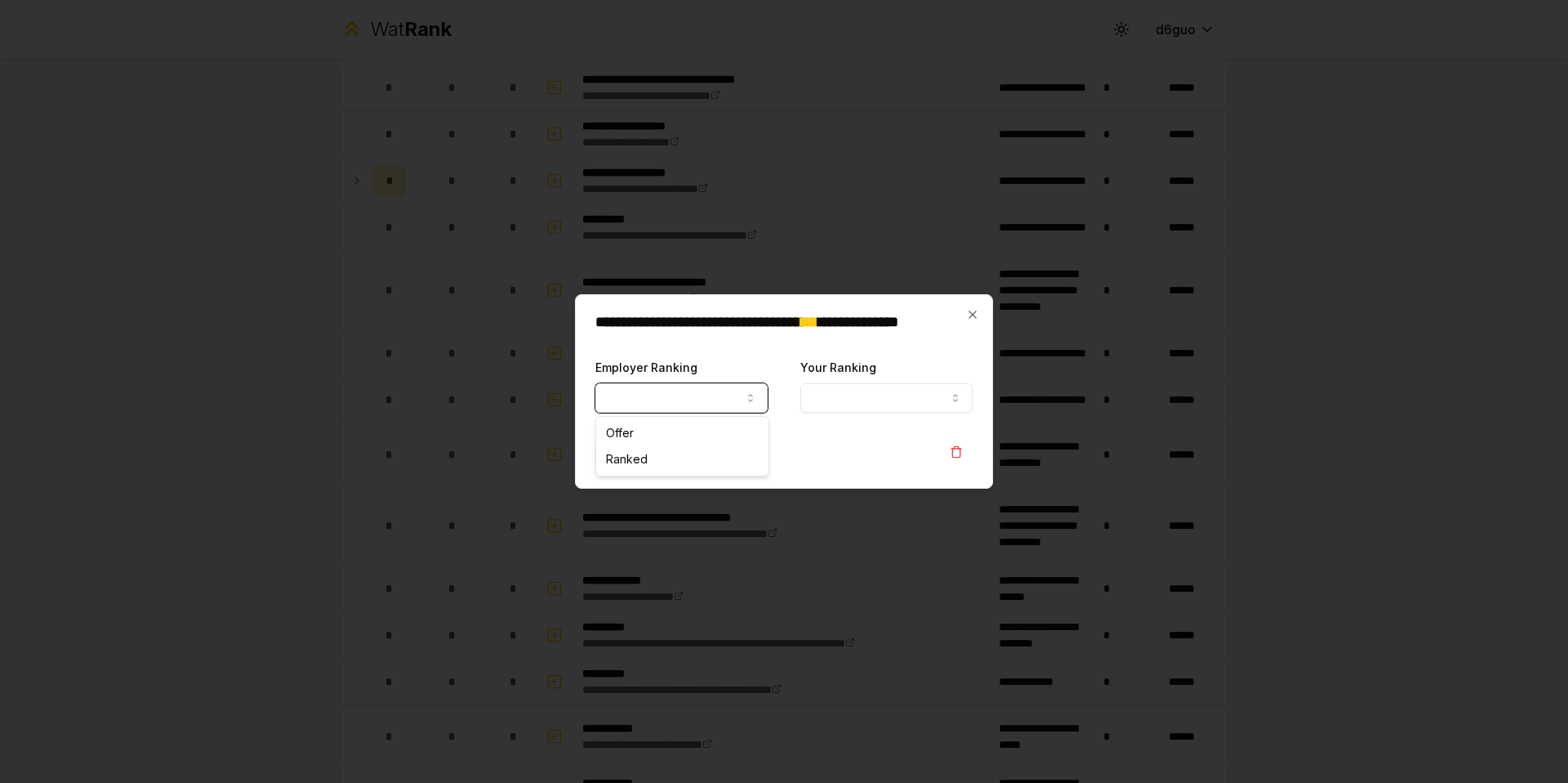
click at [689, 407] on button "Employer Ranking" at bounding box center [680, 398] width 172 height 30
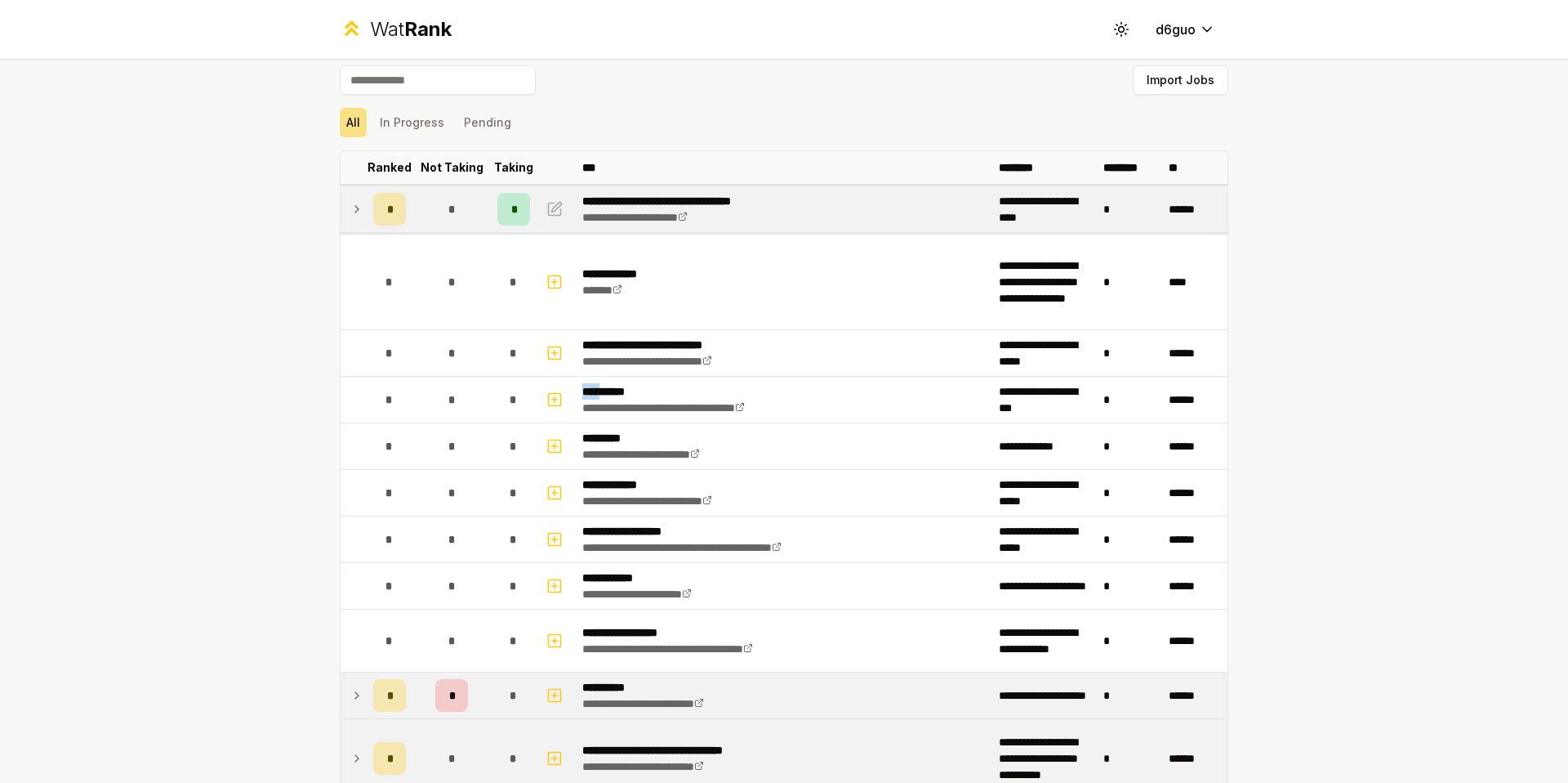
scroll to position [0, 0]
